Goal: Task Accomplishment & Management: Complete application form

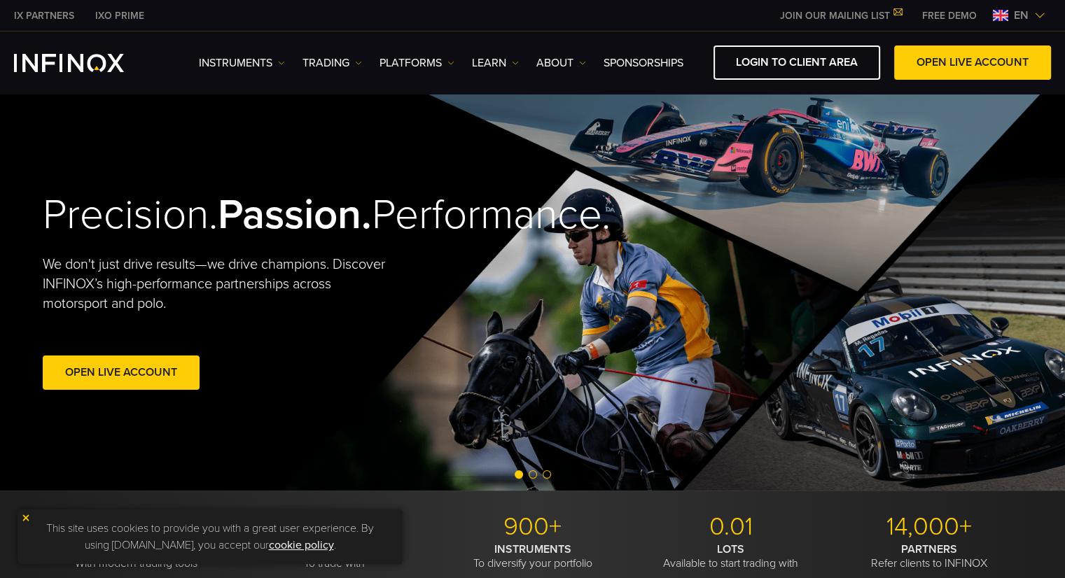
click at [1036, 15] on img at bounding box center [1039, 15] width 11 height 11
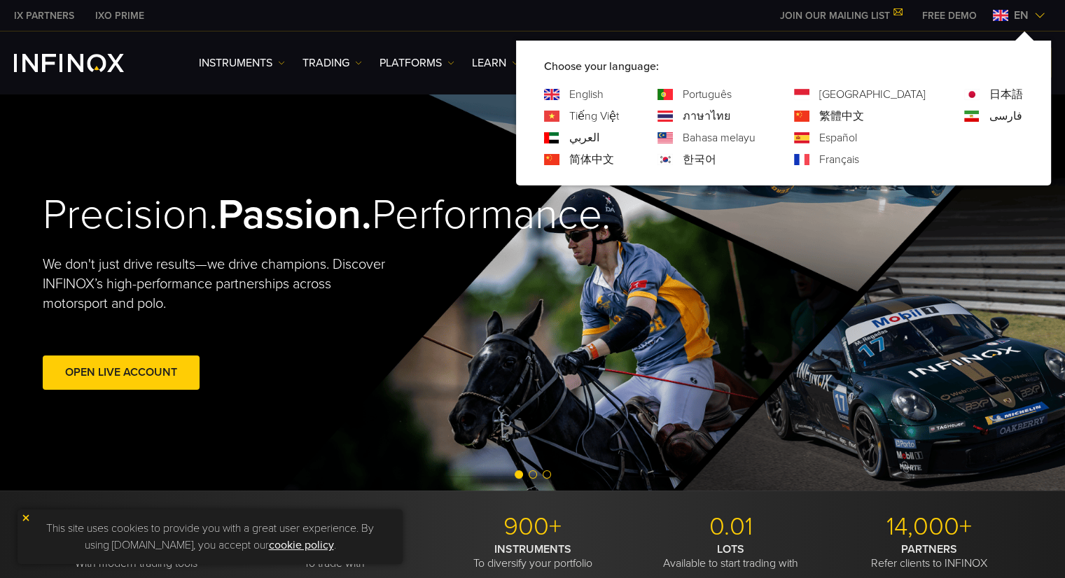
click at [857, 133] on link "Español" at bounding box center [838, 138] width 38 height 17
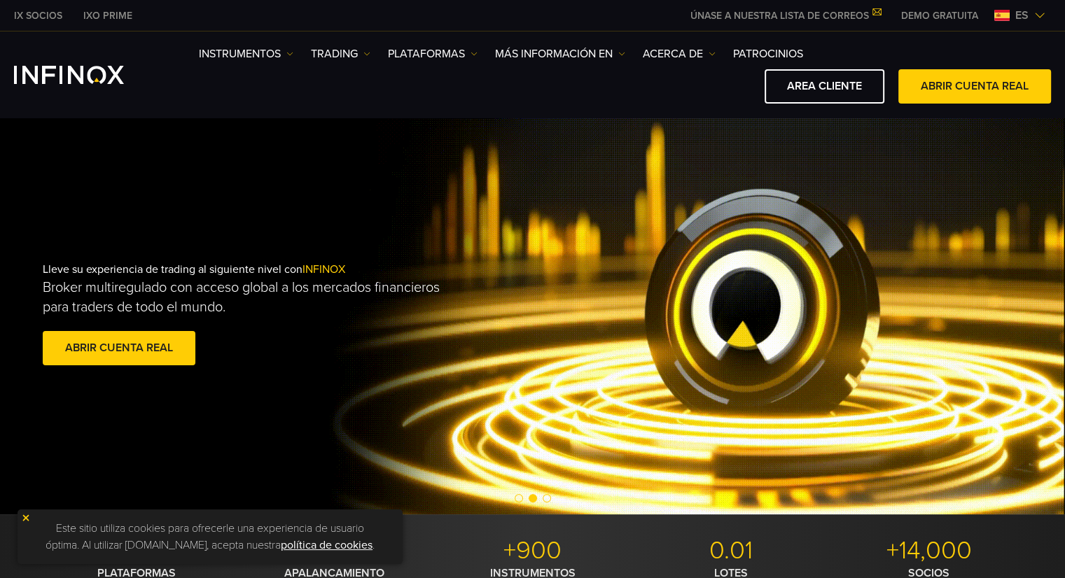
click at [751, 289] on div "Lleve su experiencia de trading al siguiente nivel con INFINOX Broker multiregu…" at bounding box center [533, 315] width 1008 height 151
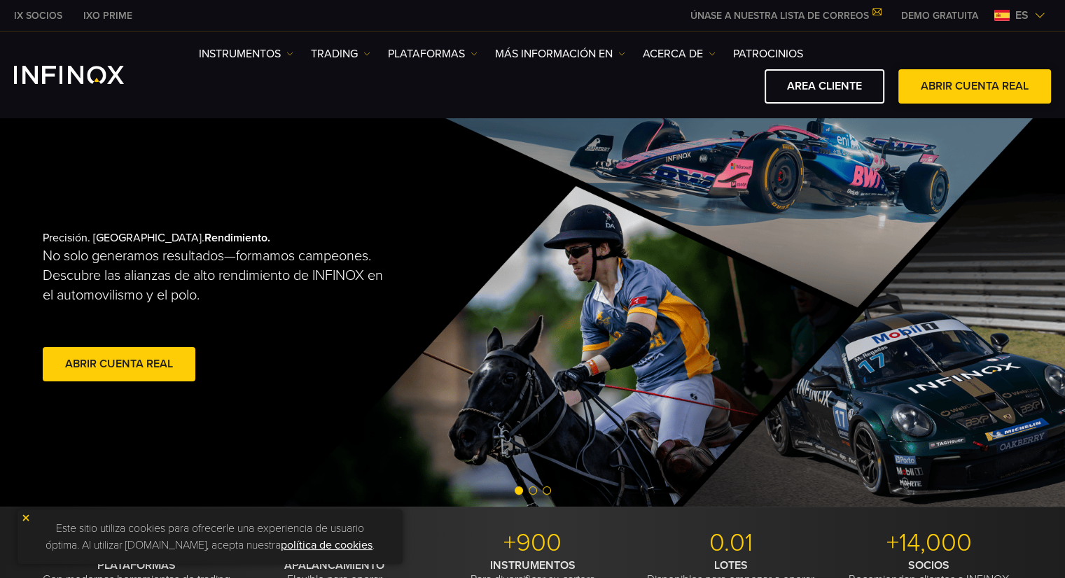
click at [965, 95] on link "ABRIR CUENTA REAL" at bounding box center [974, 86] width 153 height 34
click at [781, 81] on link "AREA CLIENTE" at bounding box center [825, 86] width 120 height 34
